Goal: Submit feedback/report problem

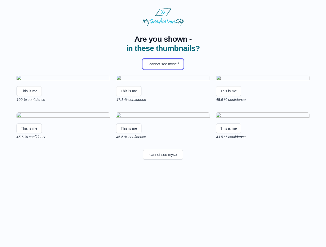
click at [163, 64] on button "I cannot see myself" at bounding box center [163, 64] width 40 height 10
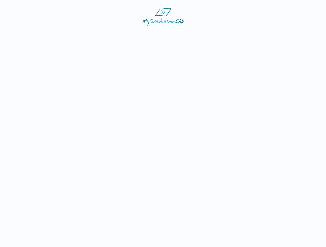
click at [29, 35] on html at bounding box center [163, 17] width 326 height 35
click at [129, 35] on html at bounding box center [163, 17] width 326 height 35
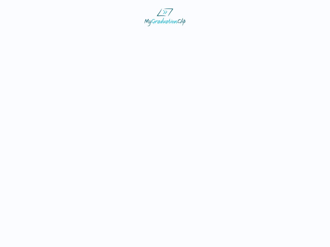
click at [230, 35] on html at bounding box center [165, 17] width 330 height 35
click at [29, 35] on html at bounding box center [165, 17] width 330 height 35
click at [129, 35] on html at bounding box center [165, 17] width 330 height 35
click at [230, 35] on html at bounding box center [165, 17] width 330 height 35
click at [163, 35] on html at bounding box center [165, 17] width 330 height 35
